Goal: Task Accomplishment & Management: Manage account settings

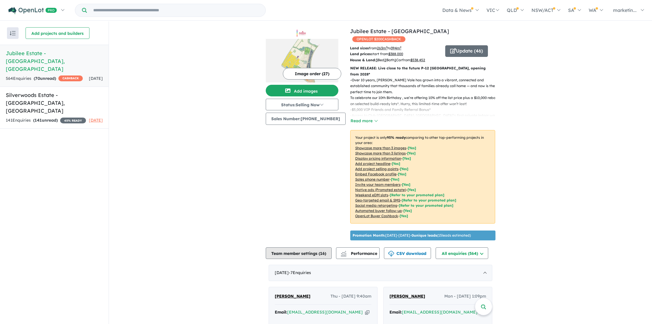
click at [308, 249] on button "Team member settings ( 16 )" at bounding box center [299, 254] width 66 height 12
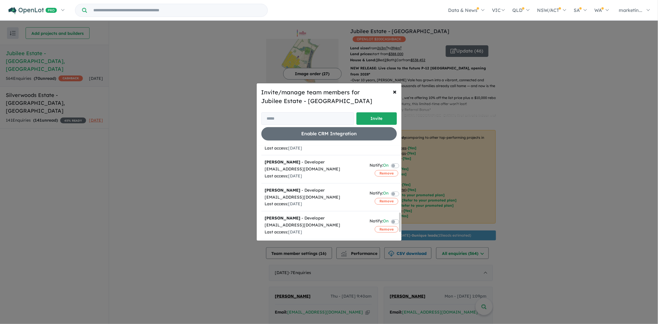
scroll to position [363, 0]
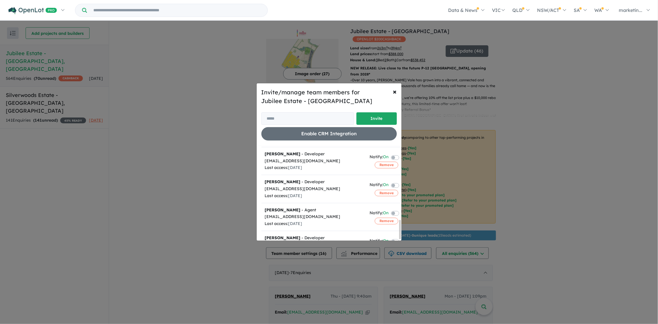
click at [375, 246] on button "Remove" at bounding box center [387, 249] width 24 height 6
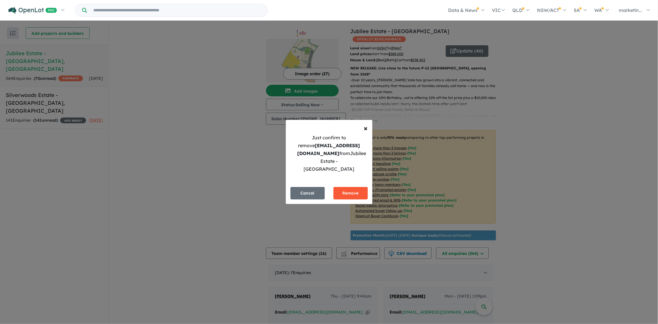
click at [345, 187] on button "Remove" at bounding box center [350, 193] width 34 height 12
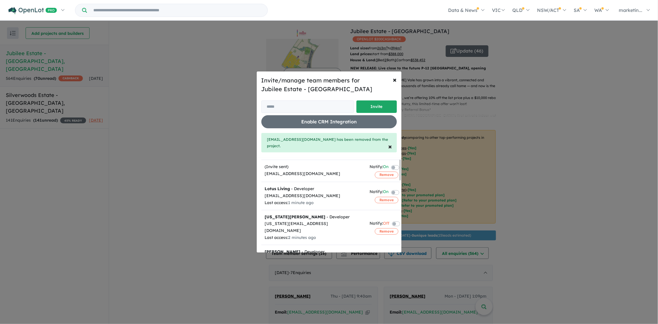
scroll to position [0, 0]
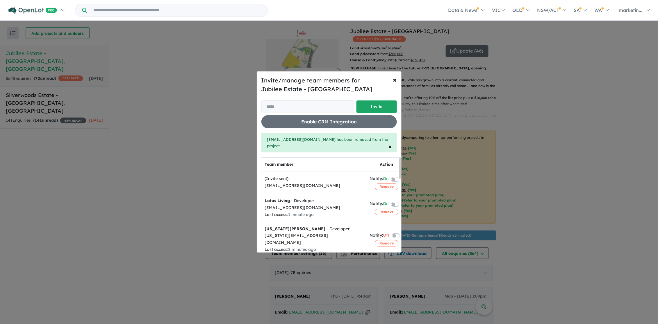
click at [175, 161] on div "Invite/manage team members for Jubilee Estate - [PERSON_NAME] Invite Enable CRM…" at bounding box center [329, 162] width 658 height 324
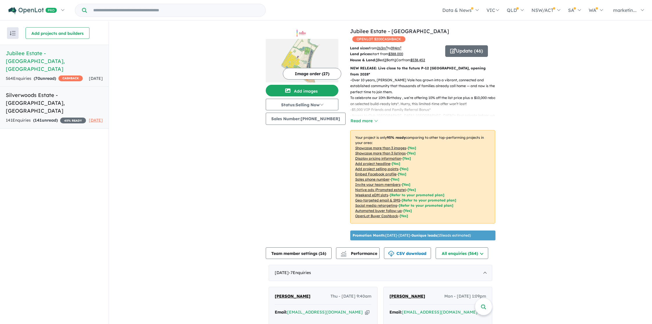
click at [44, 92] on link "Silverwoods Estate - [GEOGRAPHIC_DATA] , [GEOGRAPHIC_DATA] 141 Enquir ies ( 141…" at bounding box center [54, 108] width 109 height 42
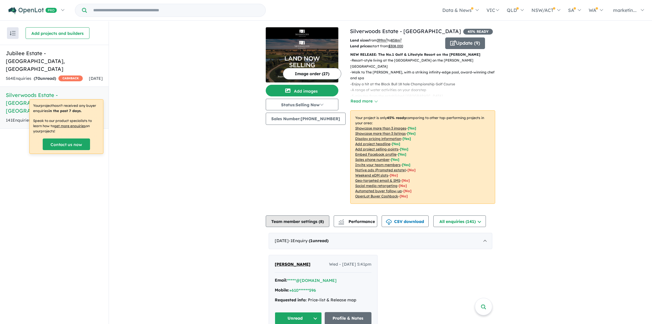
click at [307, 220] on button "Team member settings ( 8 )" at bounding box center [298, 222] width 64 height 12
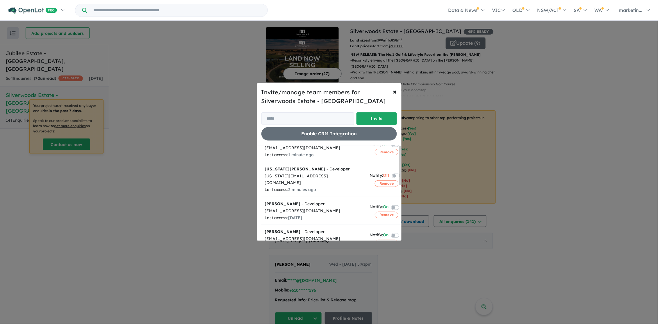
scroll to position [136, 0]
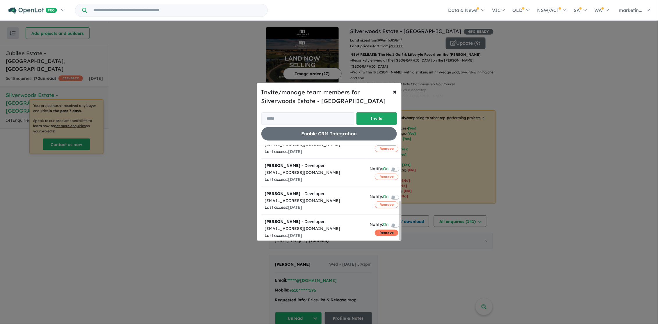
click at [377, 230] on button "Remove" at bounding box center [387, 233] width 24 height 6
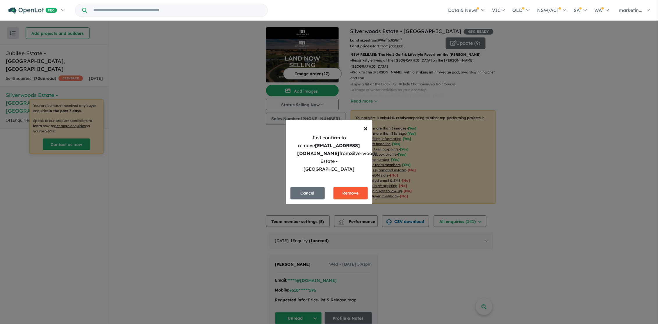
click at [347, 187] on button "Remove" at bounding box center [350, 193] width 34 height 12
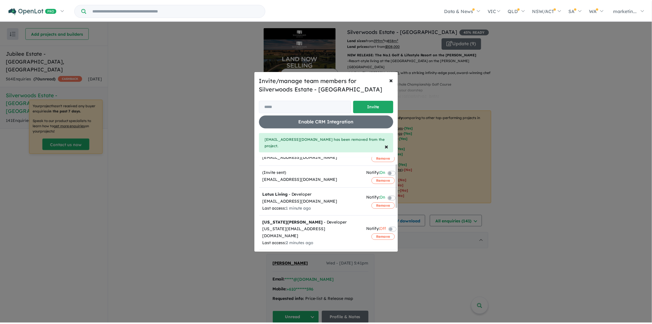
scroll to position [0, 0]
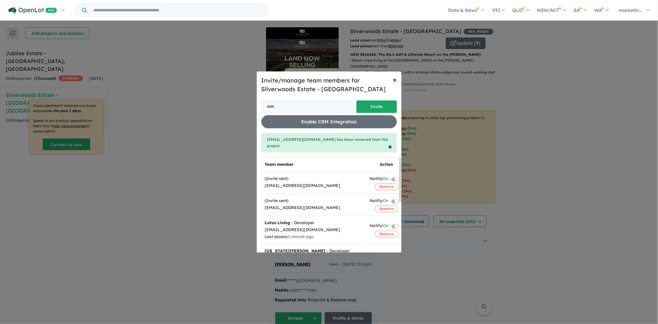
click at [397, 79] on button "× Close" at bounding box center [394, 79] width 13 height 16
